Goal: Task Accomplishment & Management: Manage account settings

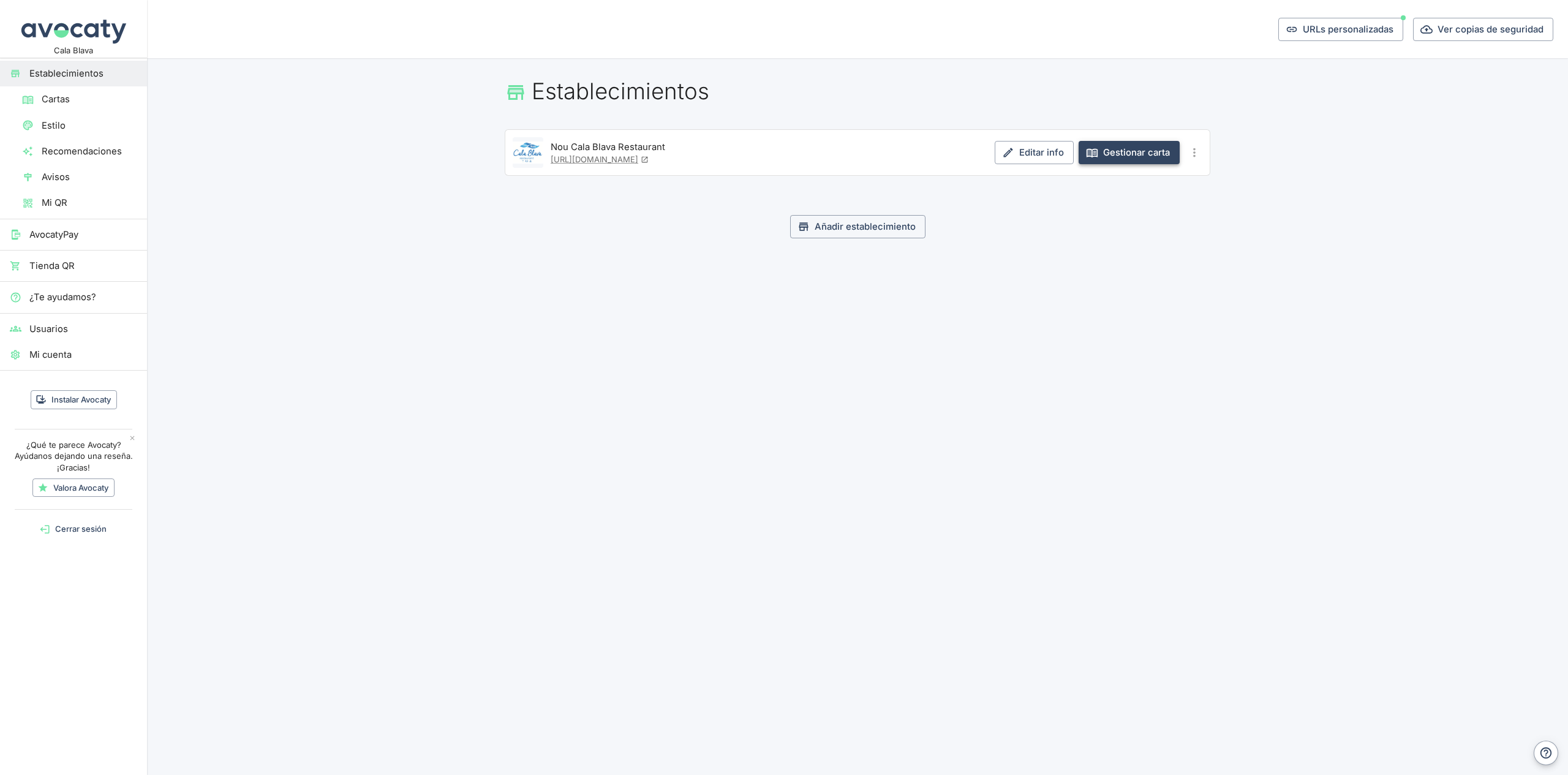
click at [1121, 157] on link "Gestionar carta" at bounding box center [1129, 152] width 101 height 23
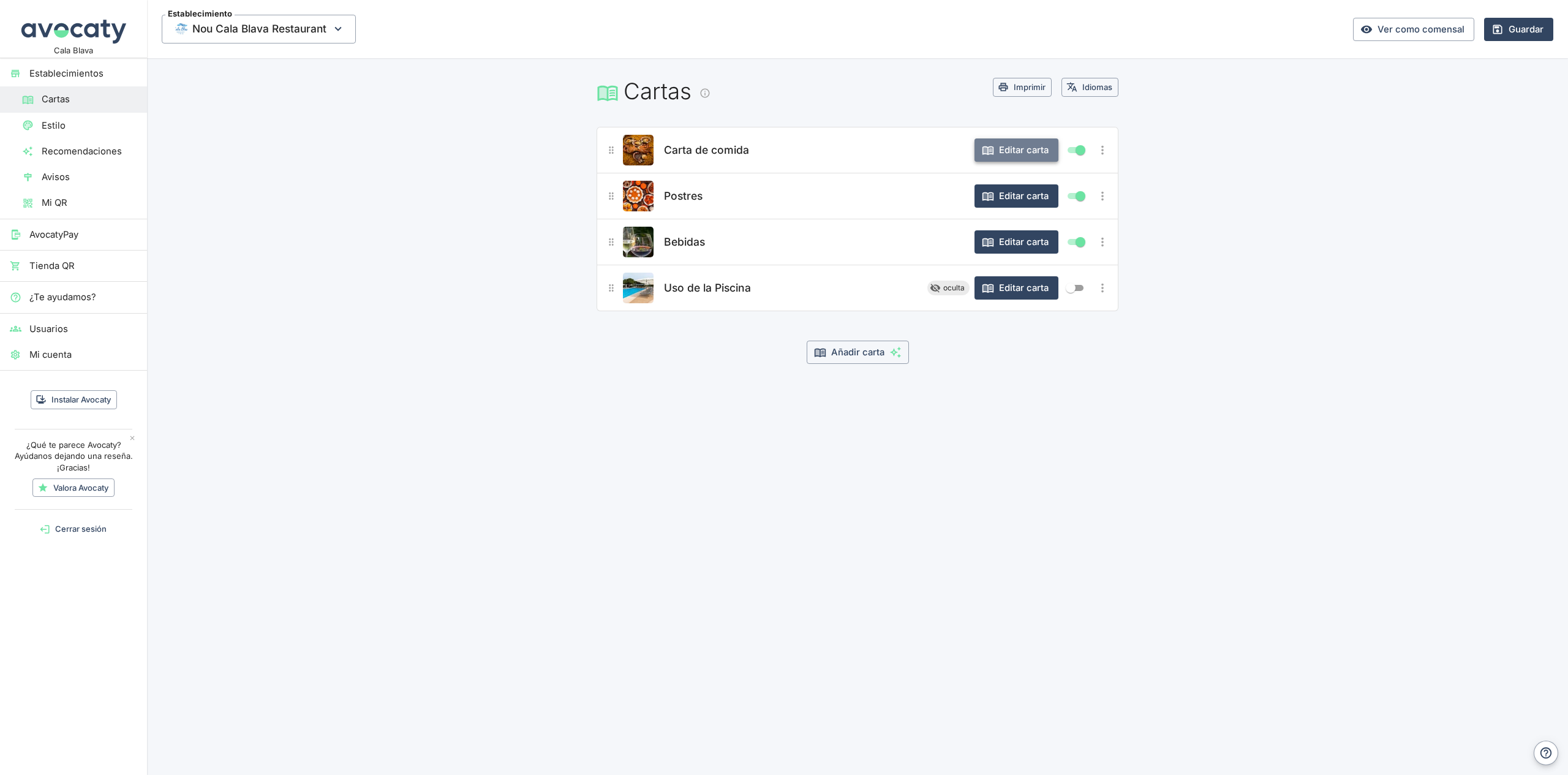
click at [1013, 151] on button "Editar carta" at bounding box center [1017, 150] width 84 height 23
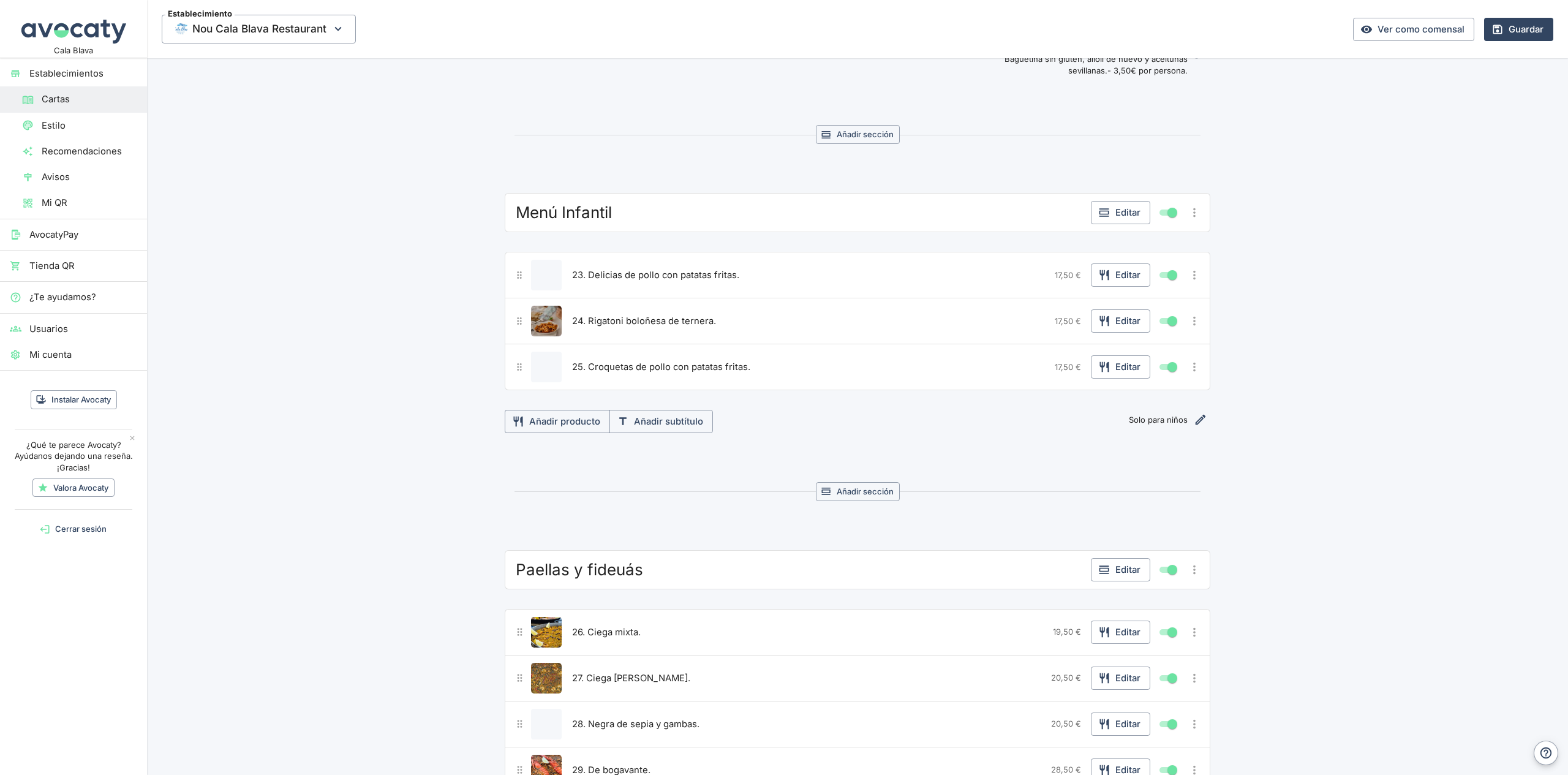
scroll to position [1760, 0]
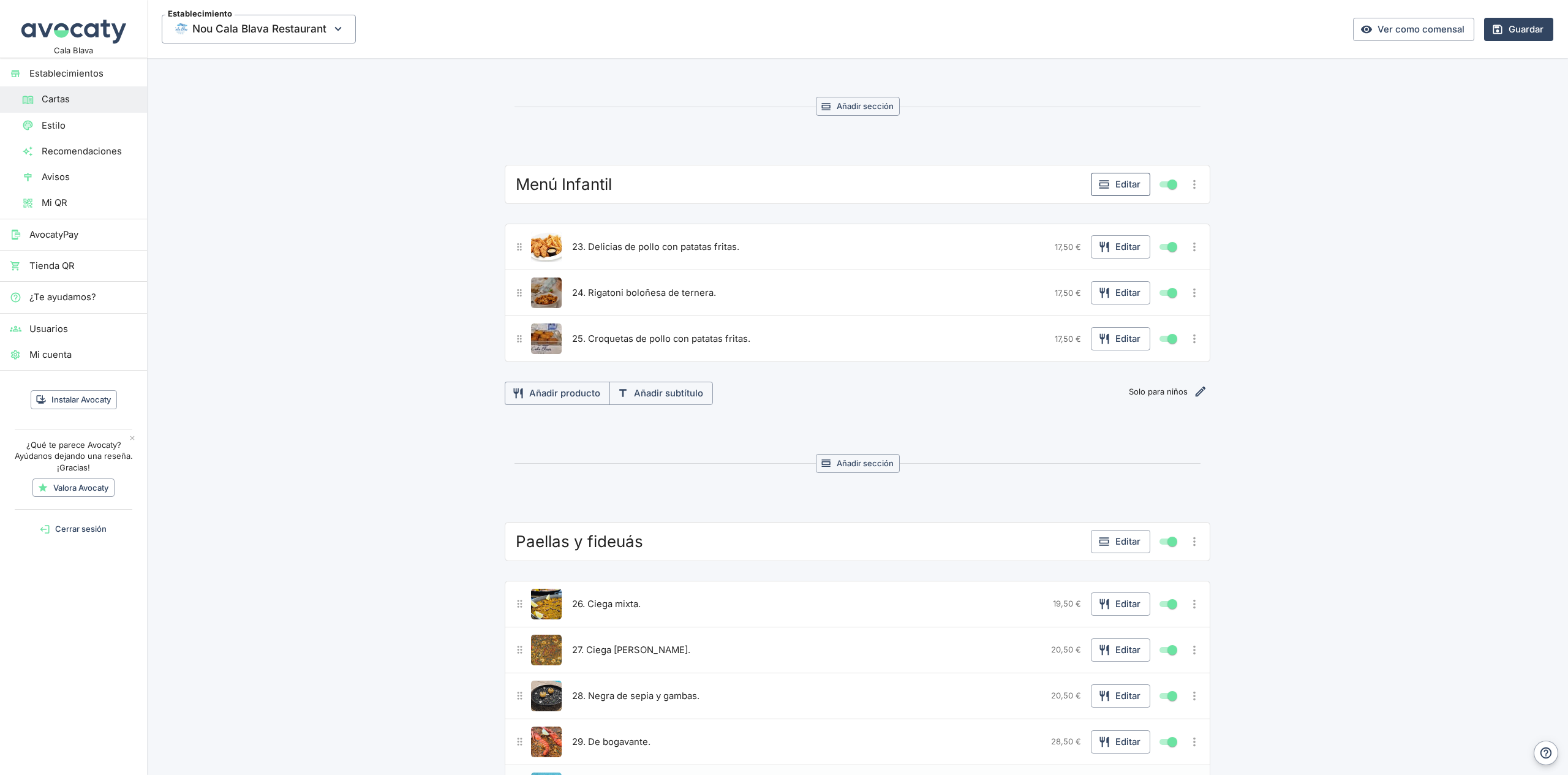
click at [1107, 186] on icon "button" at bounding box center [1105, 184] width 12 height 12
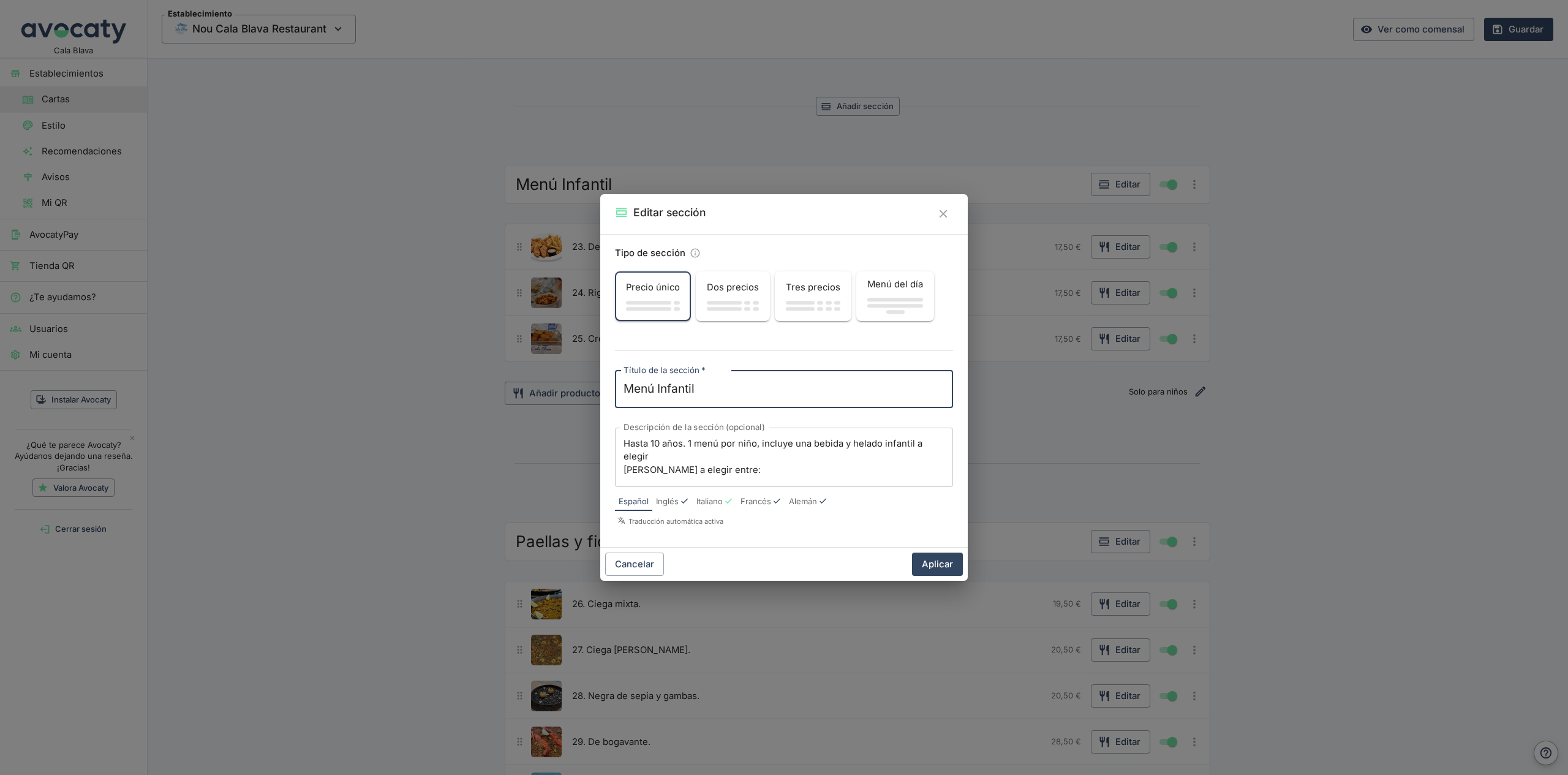
click at [705, 399] on div "Menú Infantil x Título de la sección   *" at bounding box center [784, 389] width 338 height 37
click at [704, 398] on div "Menú Infantil x Título de la sección   *" at bounding box center [784, 389] width 338 height 37
click at [703, 396] on textarea "Menú Infantil" at bounding box center [784, 389] width 321 height 17
click at [664, 392] on textarea "Menú Infantil" at bounding box center [784, 389] width 321 height 17
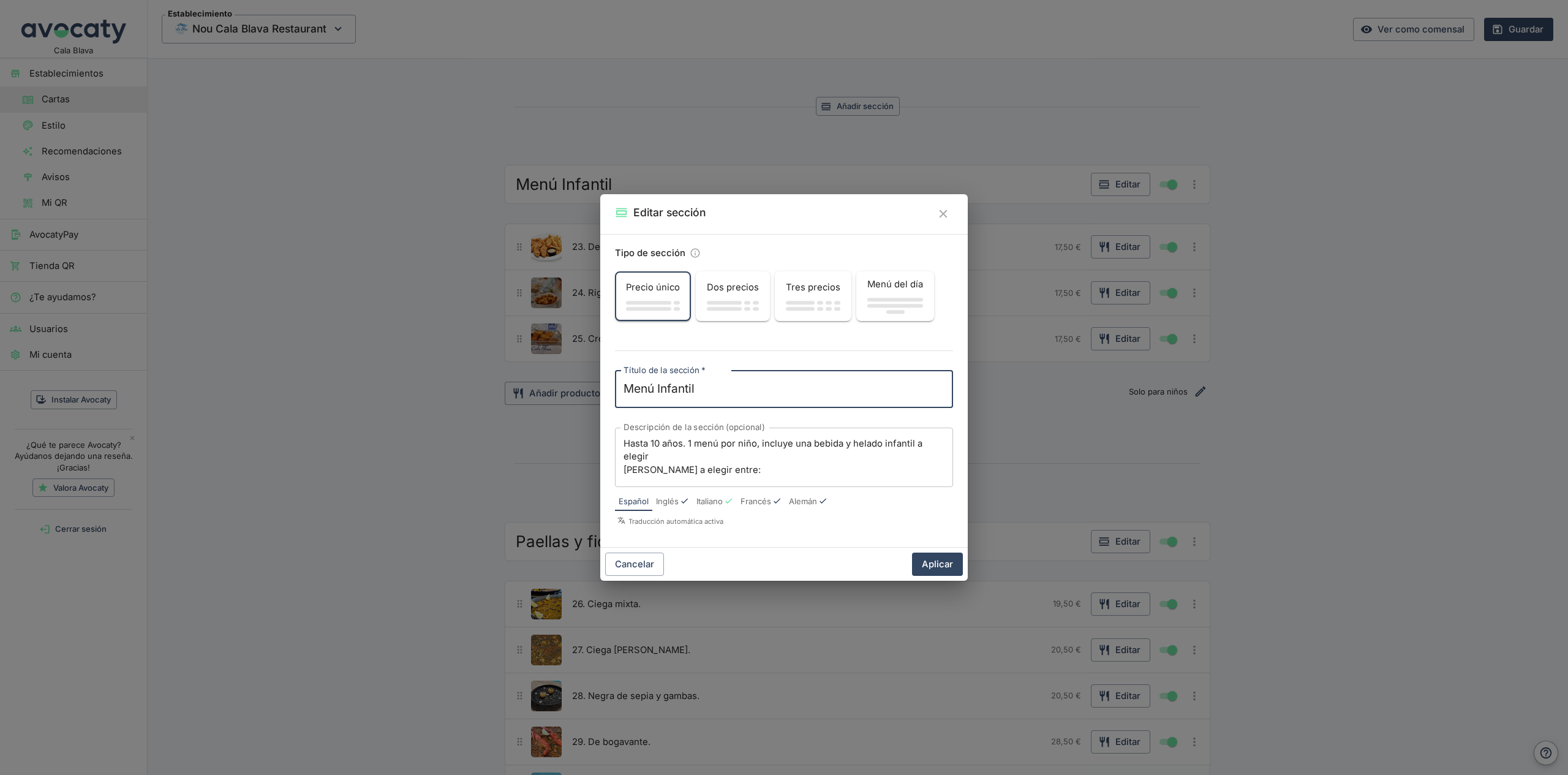
click at [658, 389] on textarea "Menú Infantil" at bounding box center [784, 389] width 321 height 17
drag, startPoint x: 656, startPoint y: 389, endPoint x: 639, endPoint y: 390, distance: 17.0
click at [633, 389] on textarea "Menú Infantil" at bounding box center [784, 389] width 321 height 17
type textarea "Plato Infantil"
click at [671, 503] on span "Inglés" at bounding box center [668, 501] width 22 height 12
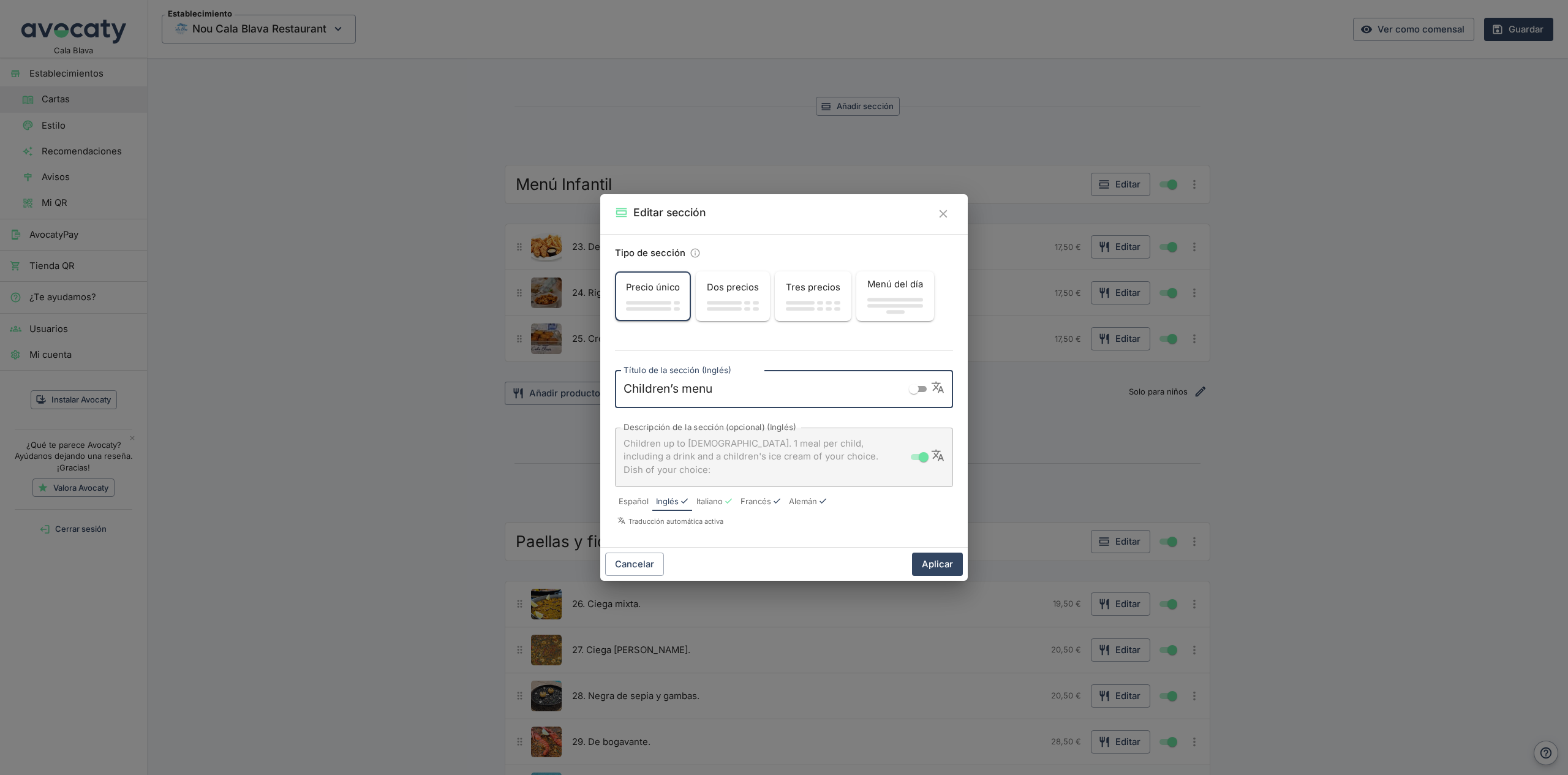
click at [718, 389] on textarea "Children’s menu" at bounding box center [762, 389] width 278 height 17
drag, startPoint x: 633, startPoint y: 498, endPoint x: 645, endPoint y: 486, distance: 17.0
click at [633, 498] on span "Español" at bounding box center [633, 501] width 30 height 12
click at [717, 380] on textarea "Plato Infantil" at bounding box center [784, 389] width 321 height 17
paste textarea "Children's Plate"
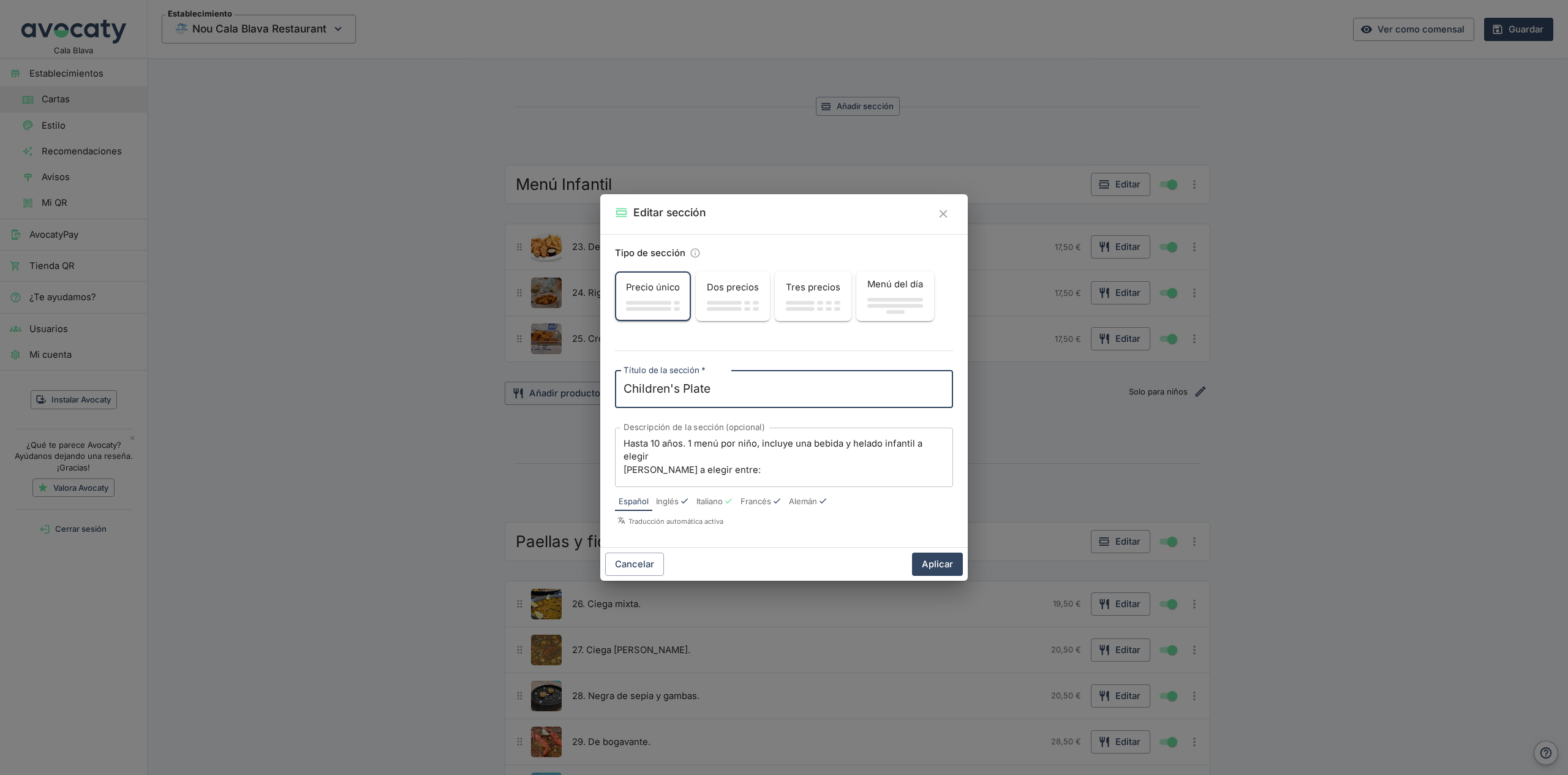
type textarea "Plato Infantil"
click at [676, 495] on span "Inglés" at bounding box center [668, 501] width 22 height 12
click at [686, 392] on textarea "Children’s menu" at bounding box center [762, 389] width 278 height 17
type textarea "Children's Plate"
click at [703, 503] on span "Italiano" at bounding box center [709, 501] width 26 height 12
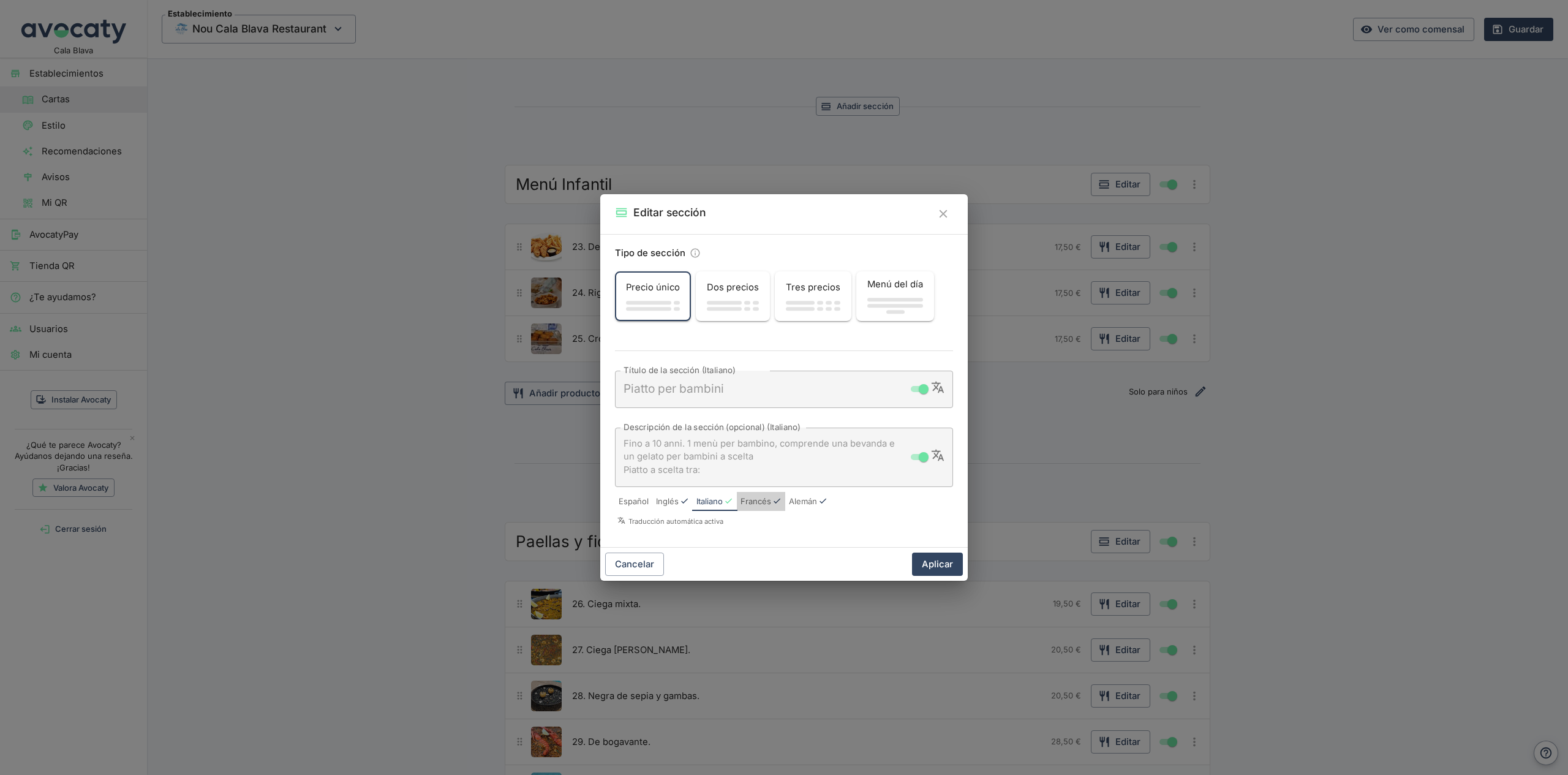
drag, startPoint x: 753, startPoint y: 497, endPoint x: 762, endPoint y: 499, distance: 9.2
click at [753, 497] on span "Francés" at bounding box center [756, 501] width 31 height 12
click at [921, 390] on input "checkbox" at bounding box center [914, 389] width 44 height 15
checkbox input "true"
type textarea "Plat pour enfants"
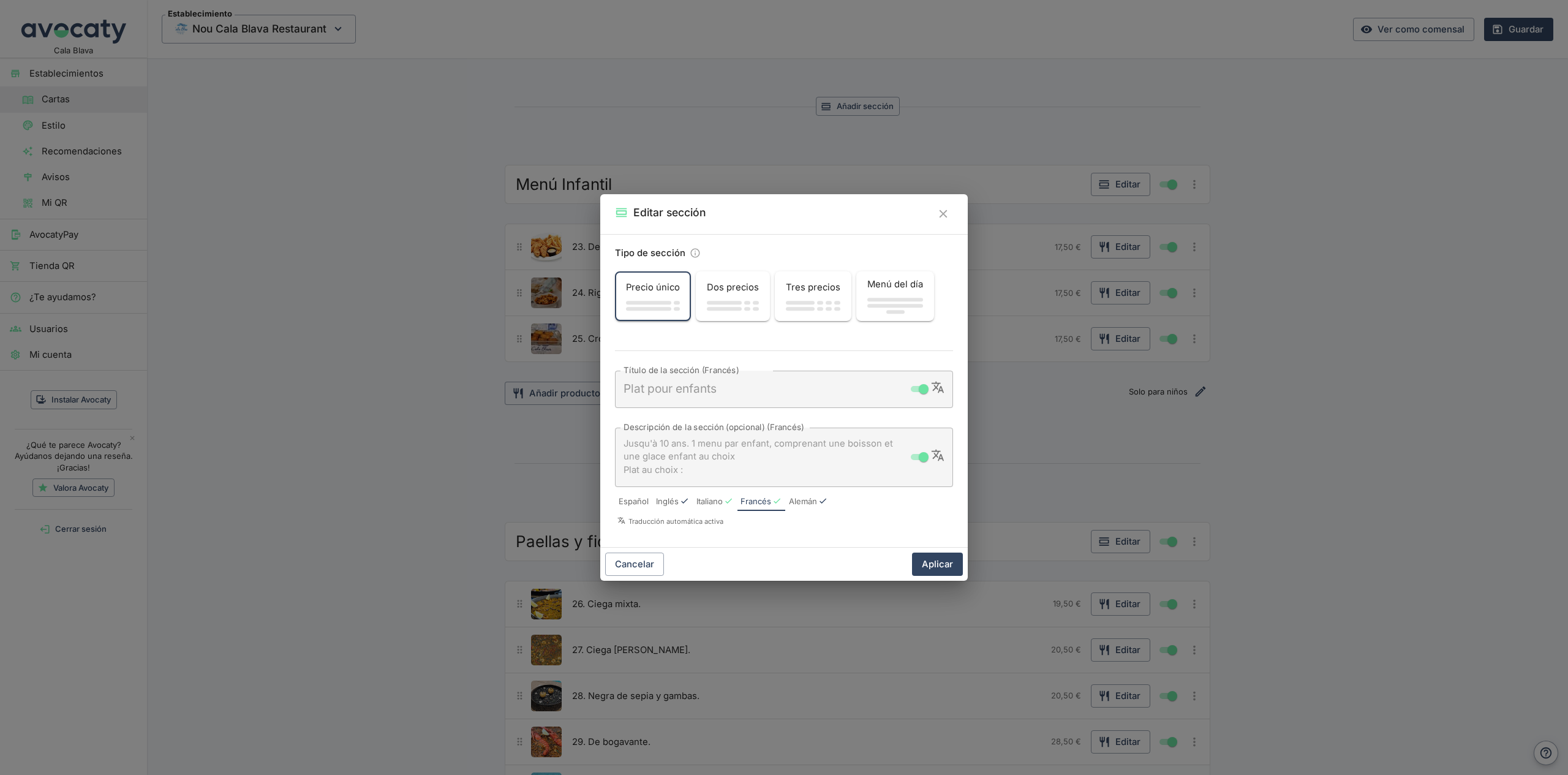
click at [802, 499] on span "Alemán" at bounding box center [803, 501] width 28 height 12
click at [910, 392] on input "checkbox" at bounding box center [914, 389] width 44 height 15
checkbox input "true"
type textarea "Kindergericht"
click at [674, 496] on span "Inglés" at bounding box center [668, 501] width 22 height 12
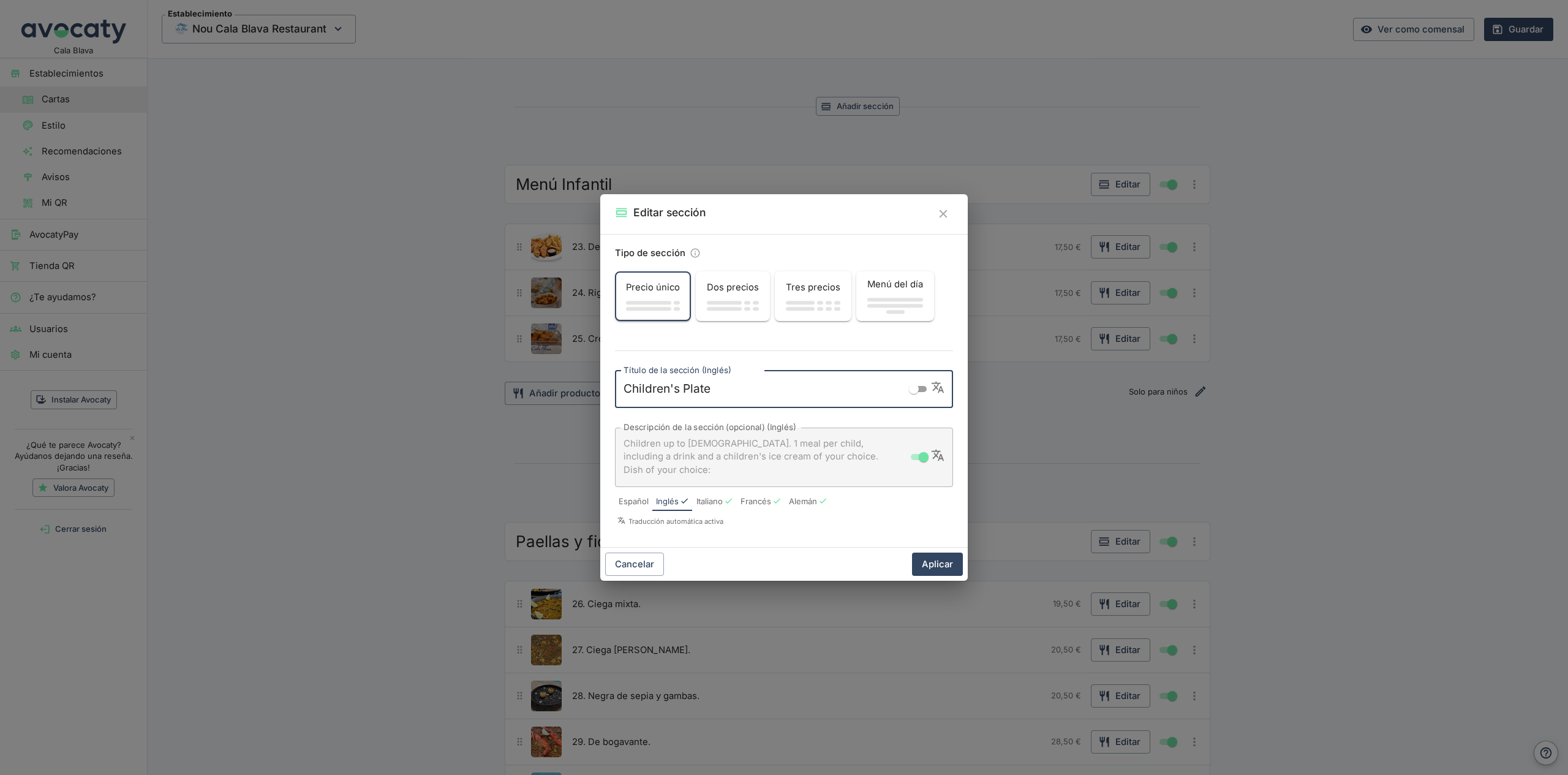
click at [912, 394] on input "checkbox" at bounding box center [914, 389] width 44 height 15
checkbox input "true"
type textarea "Children's Dish"
click at [629, 501] on span "Español" at bounding box center [633, 501] width 30 height 12
click at [675, 440] on textarea "Hasta 10 años. 1 menú por niño, incluye una bebida y helado infantil a elegir […" at bounding box center [784, 456] width 321 height 40
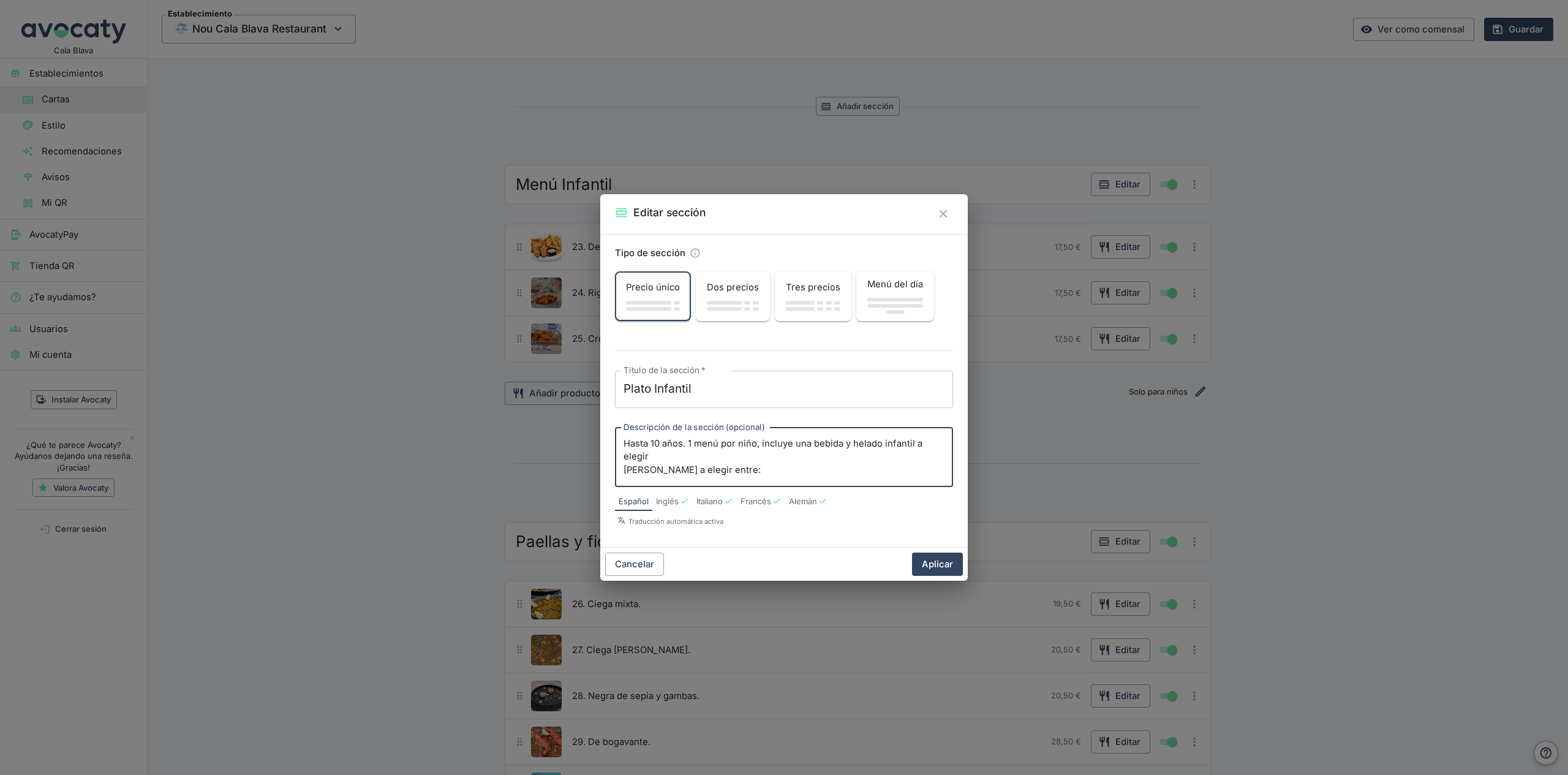
drag, startPoint x: 678, startPoint y: 452, endPoint x: 583, endPoint y: 424, distance: 99.0
click at [583, 424] on div "Editar sección Tipo de sección Precio único Dos precios Tres precios Menú del d…" at bounding box center [784, 387] width 1568 height 775
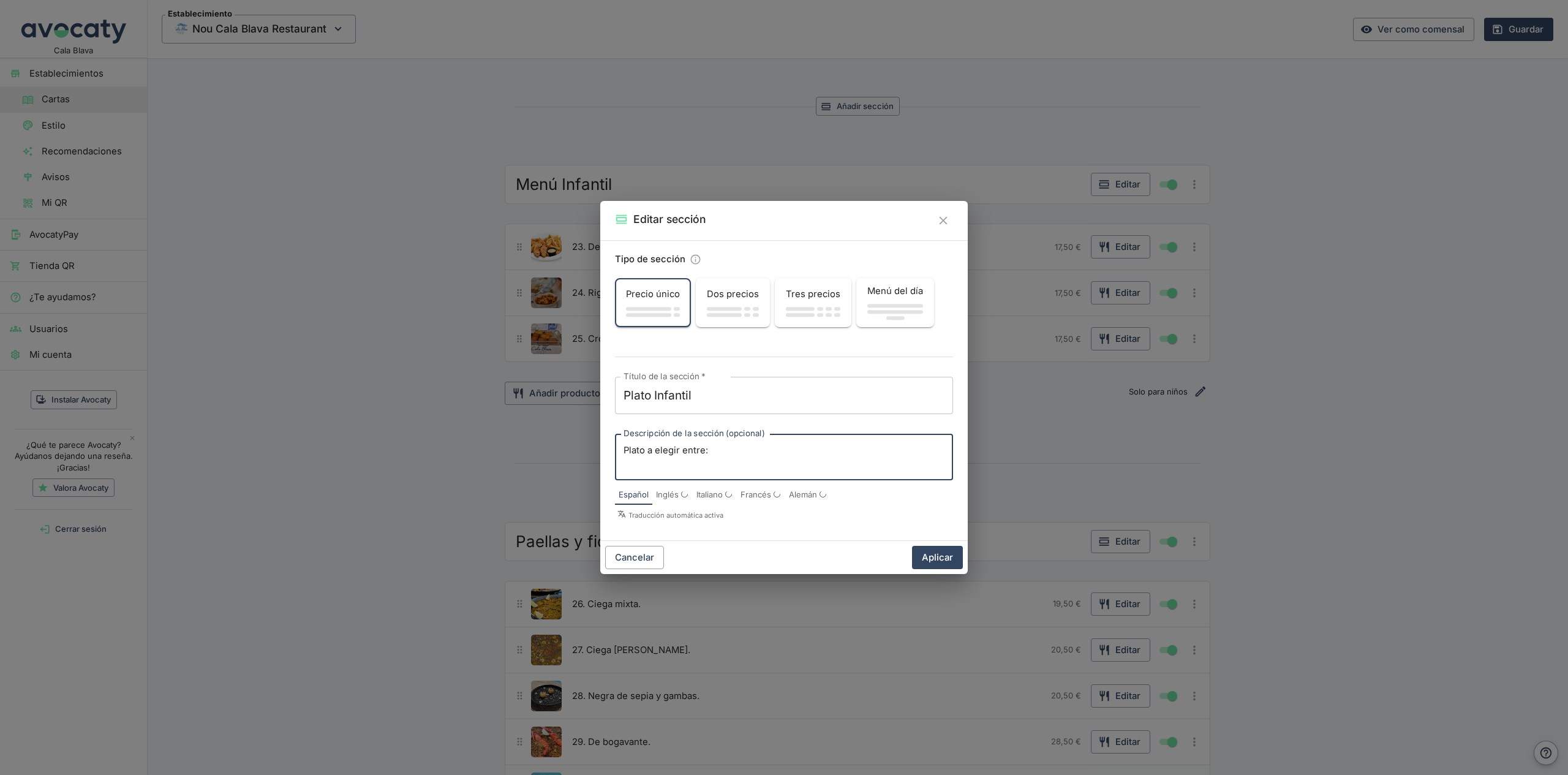
click at [620, 460] on div "Plato a elegir entre: x Descripción de la sección (opcional)" at bounding box center [784, 456] width 338 height 46
drag, startPoint x: 624, startPoint y: 454, endPoint x: 629, endPoint y: 459, distance: 7.1
click at [624, 454] on textarea "Plato a elegir entre:" at bounding box center [784, 456] width 321 height 25
click at [632, 465] on textarea "Plato a elegir entre:" at bounding box center [784, 456] width 321 height 25
type textarea "Plato a elegir entre:"
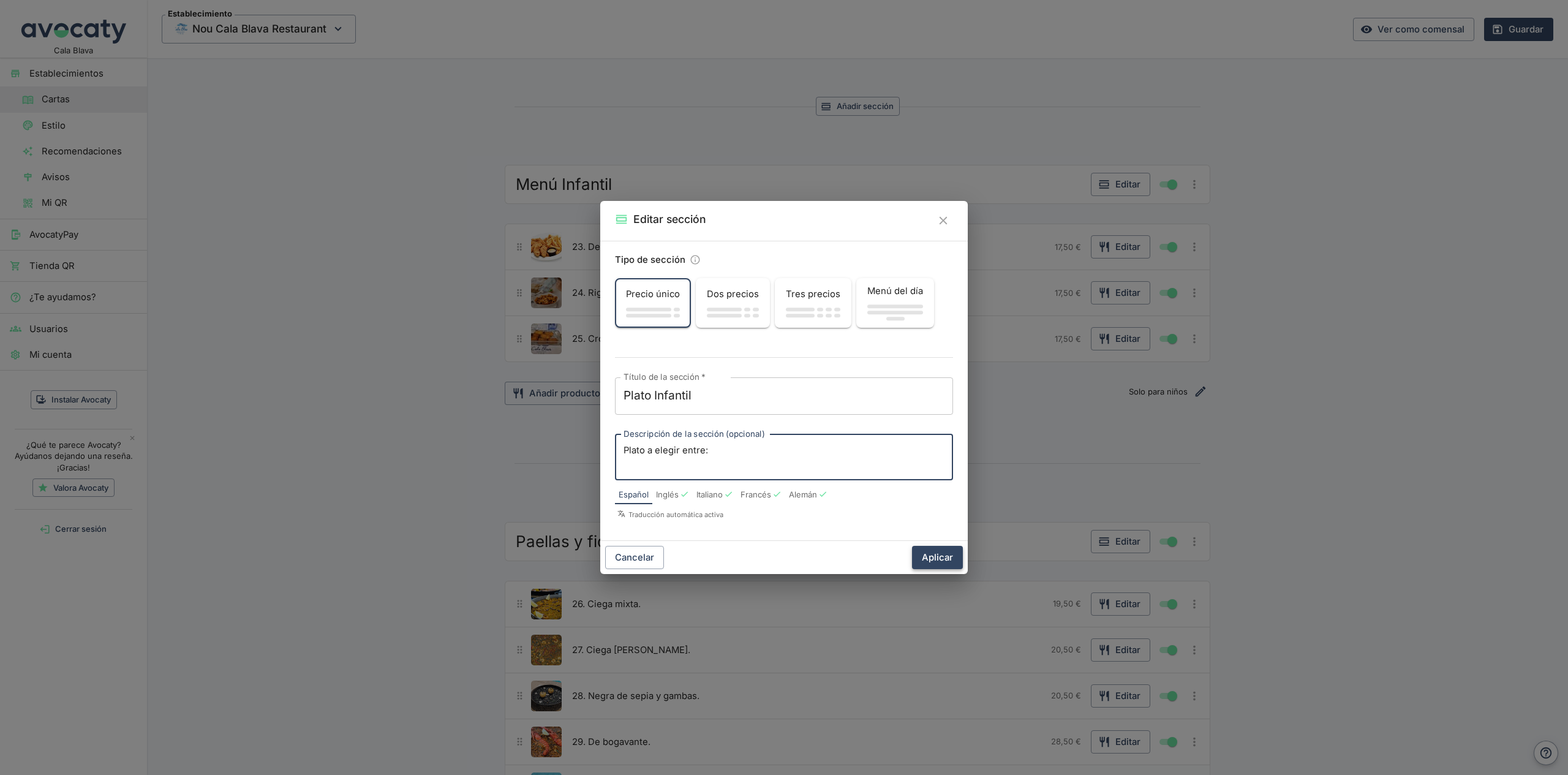
click at [941, 561] on button "Aplicar" at bounding box center [938, 557] width 51 height 23
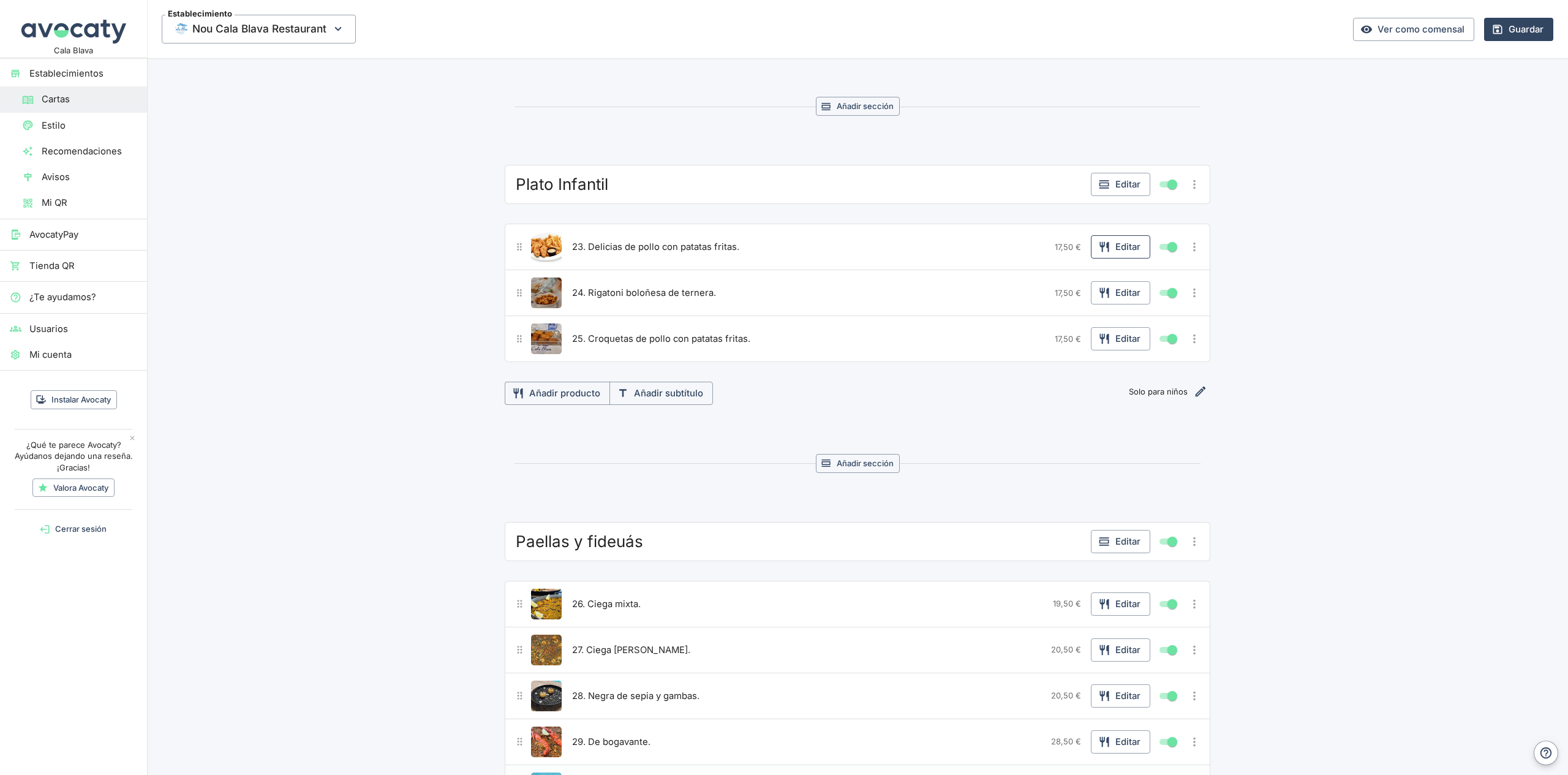
click at [1111, 248] on button "Editar" at bounding box center [1121, 246] width 60 height 23
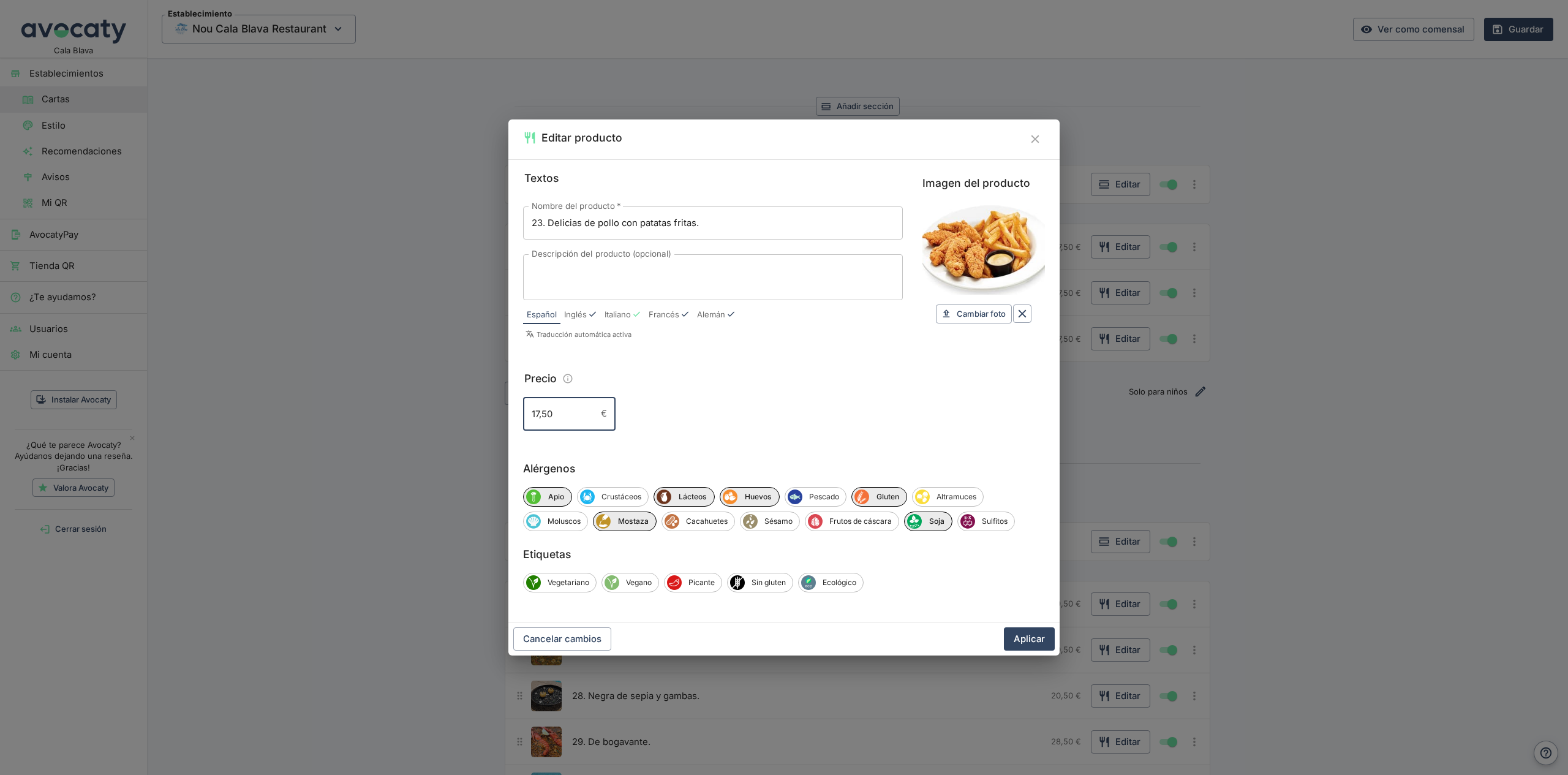
drag, startPoint x: 539, startPoint y: 411, endPoint x: 524, endPoint y: 411, distance: 15.0
click at [524, 411] on input "17,50" at bounding box center [559, 413] width 73 height 33
type input "8,50"
click at [1017, 641] on button "Aplicar" at bounding box center [1029, 638] width 51 height 23
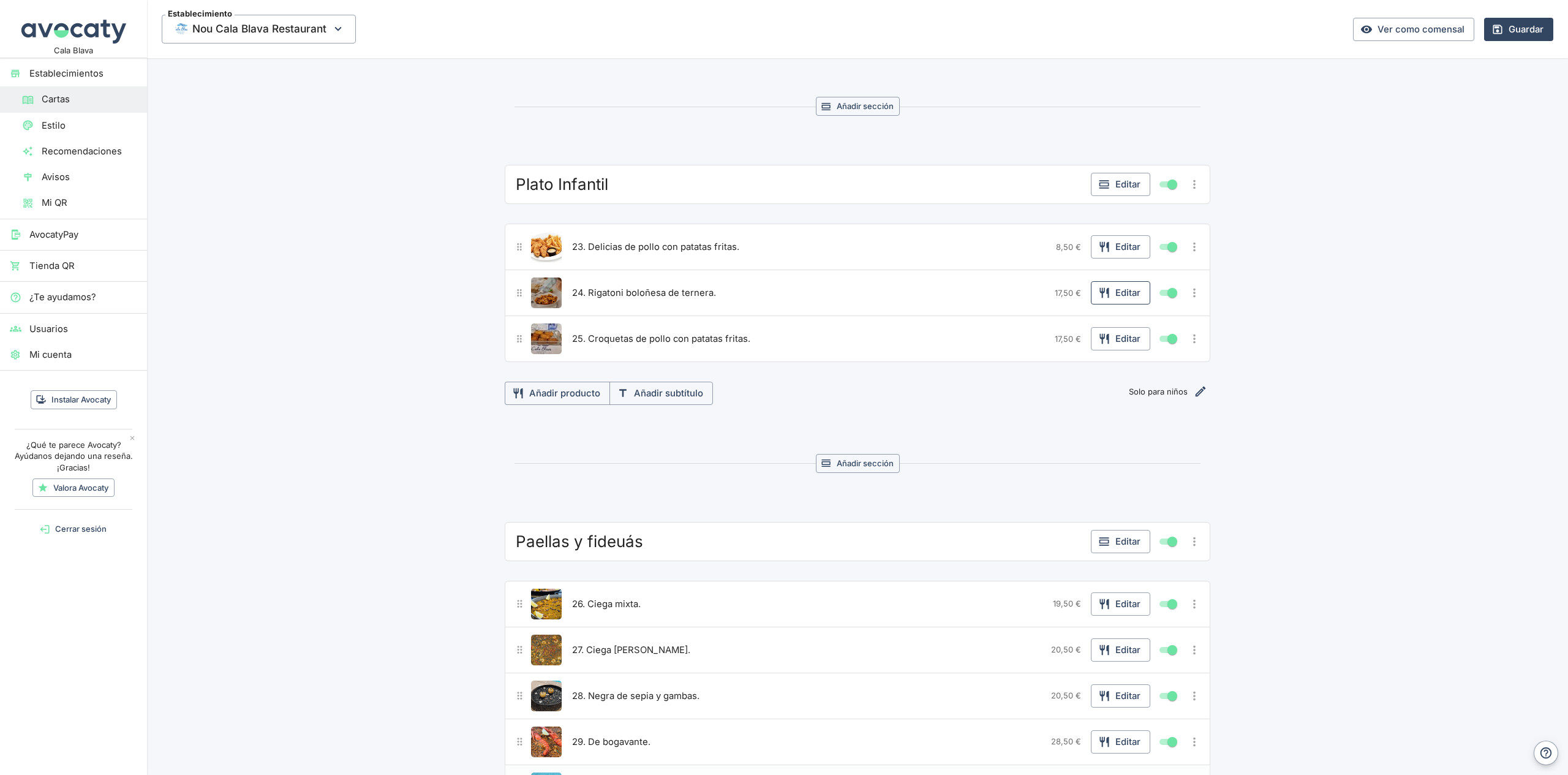
click at [1097, 296] on button "Editar" at bounding box center [1121, 292] width 60 height 23
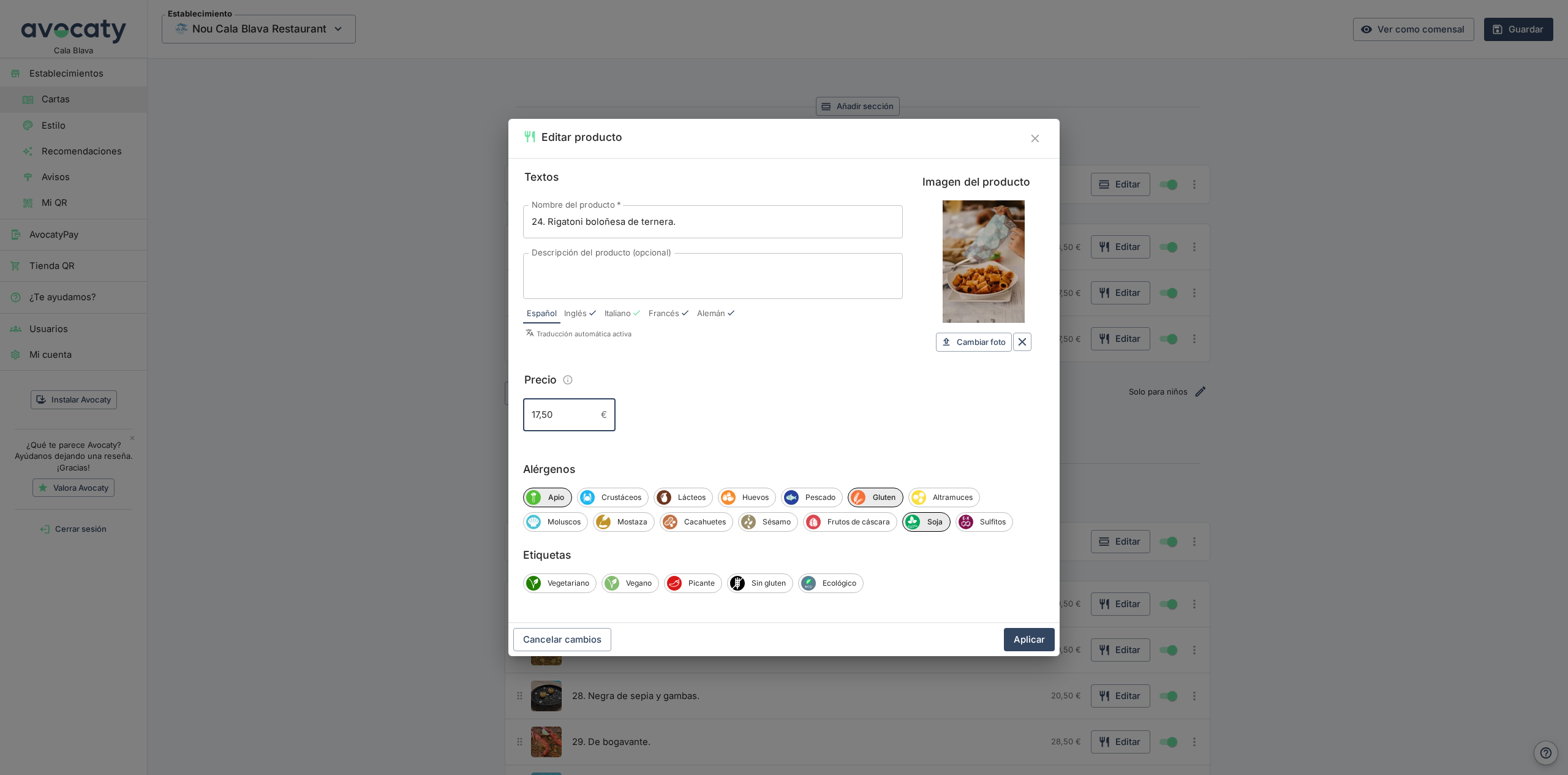
drag, startPoint x: 539, startPoint y: 419, endPoint x: 529, endPoint y: 419, distance: 10.0
click at [528, 419] on input "17,50" at bounding box center [559, 415] width 73 height 33
type input "8,50"
drag, startPoint x: 1017, startPoint y: 639, endPoint x: 1015, endPoint y: 600, distance: 39.1
click at [1017, 639] on button "Aplicar" at bounding box center [1029, 639] width 51 height 23
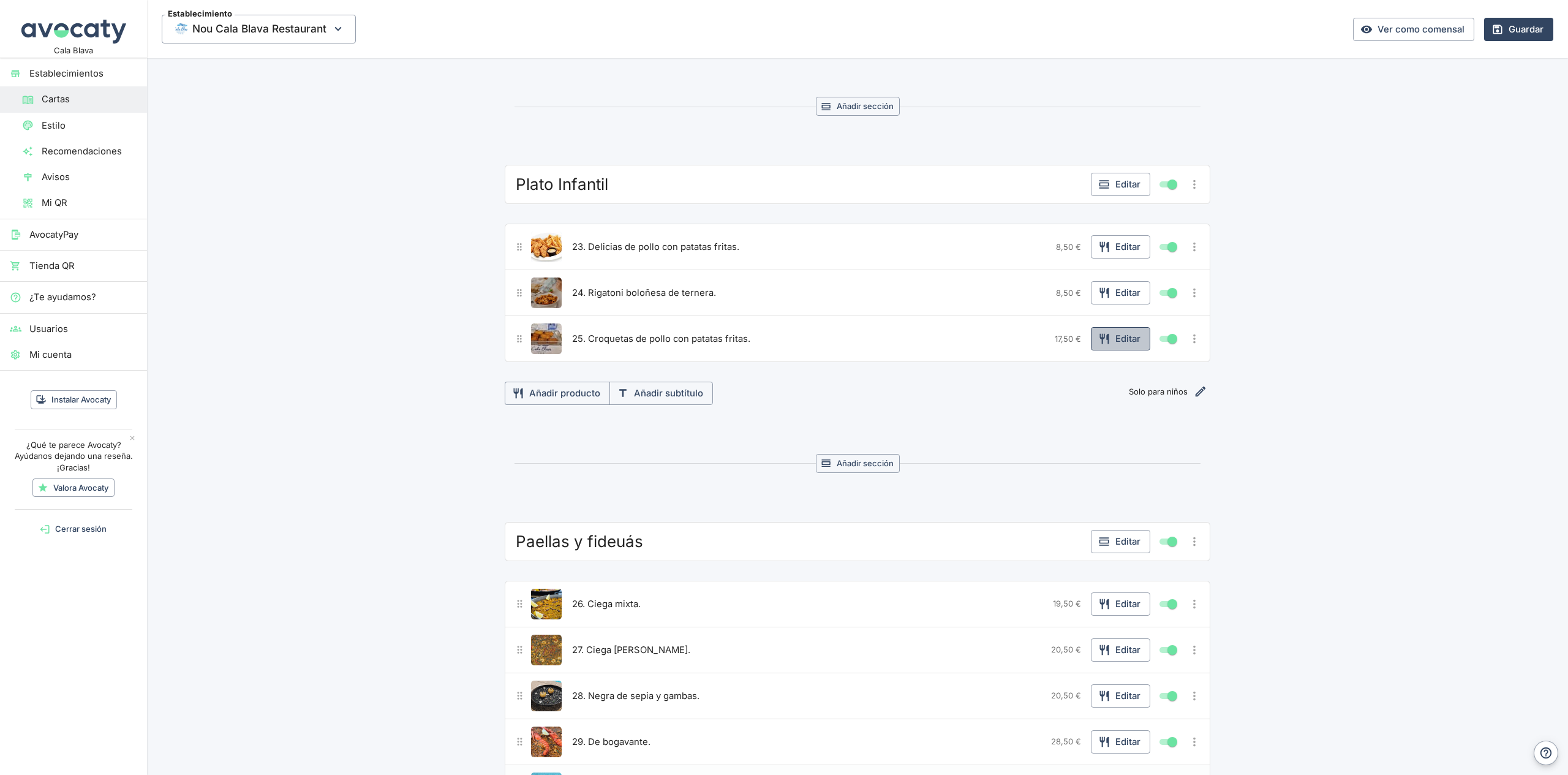
click at [1109, 344] on icon "button" at bounding box center [1105, 339] width 12 height 12
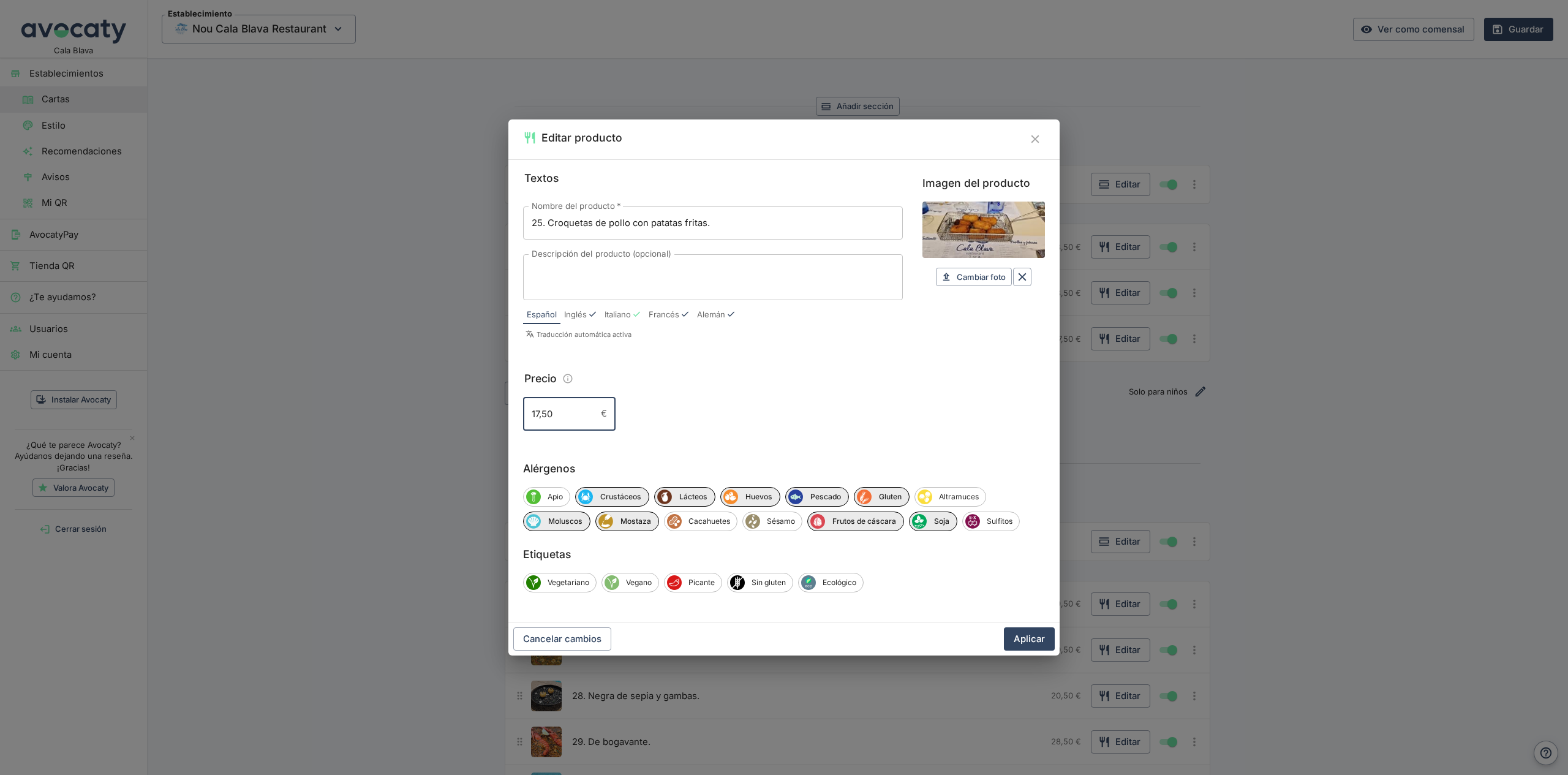
drag, startPoint x: 533, startPoint y: 413, endPoint x: 549, endPoint y: 422, distance: 18.4
click at [518, 410] on div "Textos Nombre del producto   * 25. Croquetas de pollo con patatas fritas. Nombr…" at bounding box center [784, 391] width 551 height 463
type input "8,50"
click at [1035, 633] on button "Aplicar" at bounding box center [1029, 638] width 51 height 23
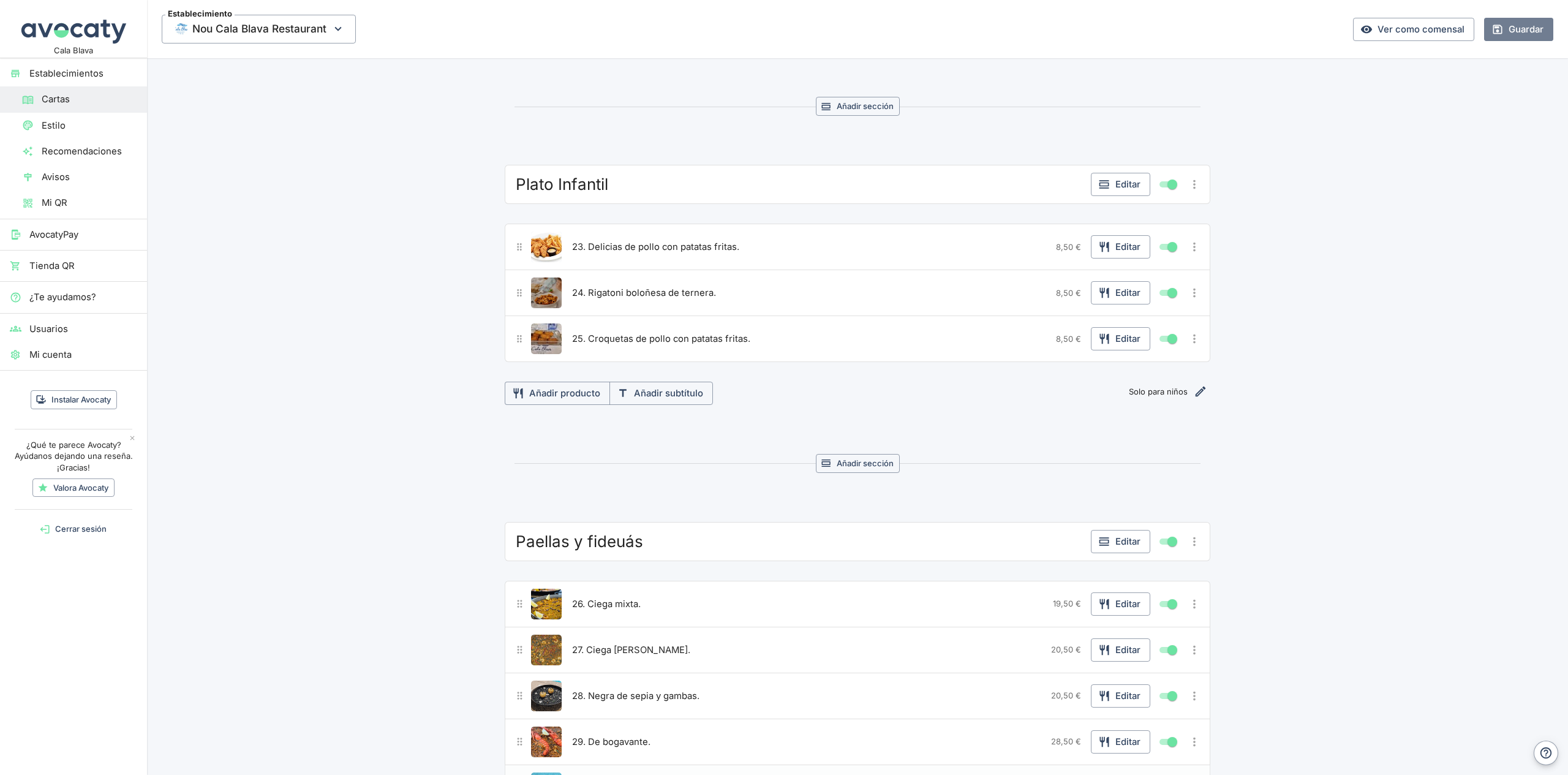
click at [1521, 37] on button "Guardar" at bounding box center [1519, 29] width 69 height 23
